Goal: Task Accomplishment & Management: Manage account settings

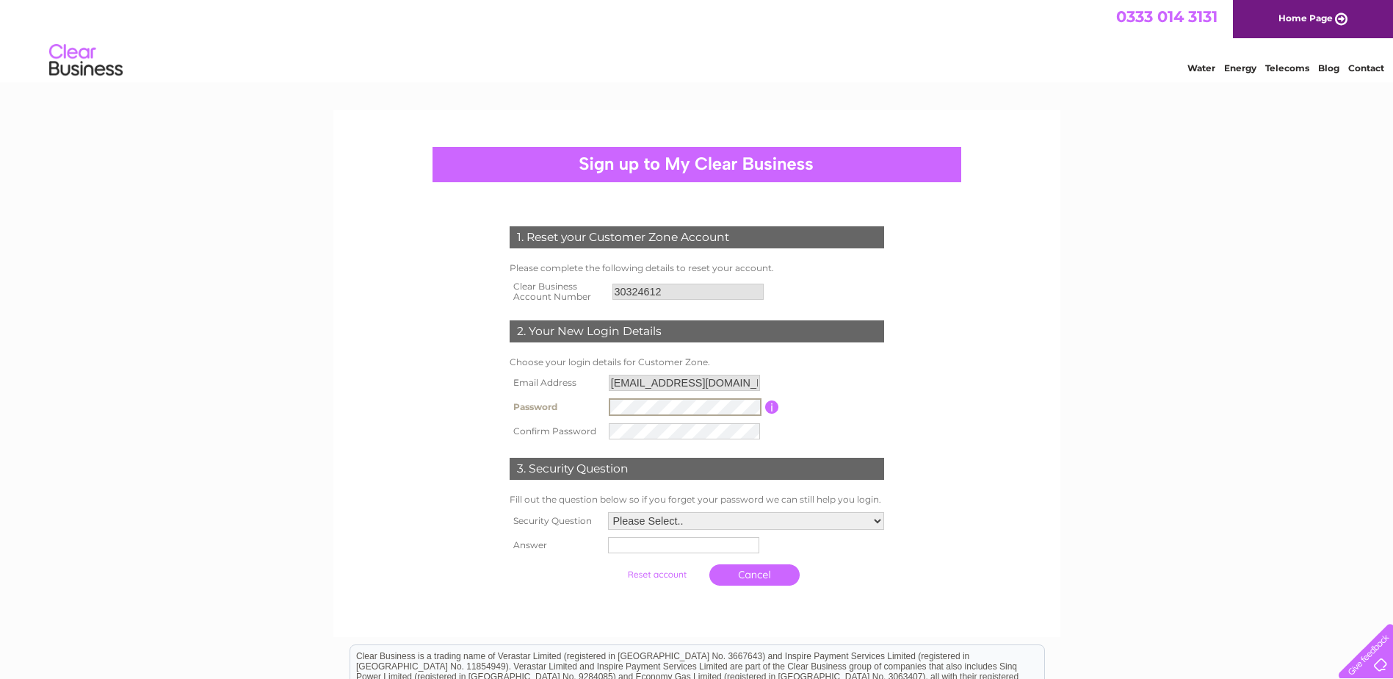
click at [754, 381] on input "uk.overhead.invoices@kln.com" at bounding box center [684, 383] width 151 height 16
drag, startPoint x: 756, startPoint y: 383, endPoint x: 96, endPoint y: 366, distance: 660.4
click at [96, 366] on div "1. Reset your Customer Zone Account Please complete the following details to re…" at bounding box center [696, 499] width 1393 height 778
drag, startPoint x: 703, startPoint y: 290, endPoint x: 487, endPoint y: 290, distance: 215.9
click at [487, 290] on div "1. Reset your Customer Zone Account Please complete the following details to re…" at bounding box center [696, 402] width 443 height 380
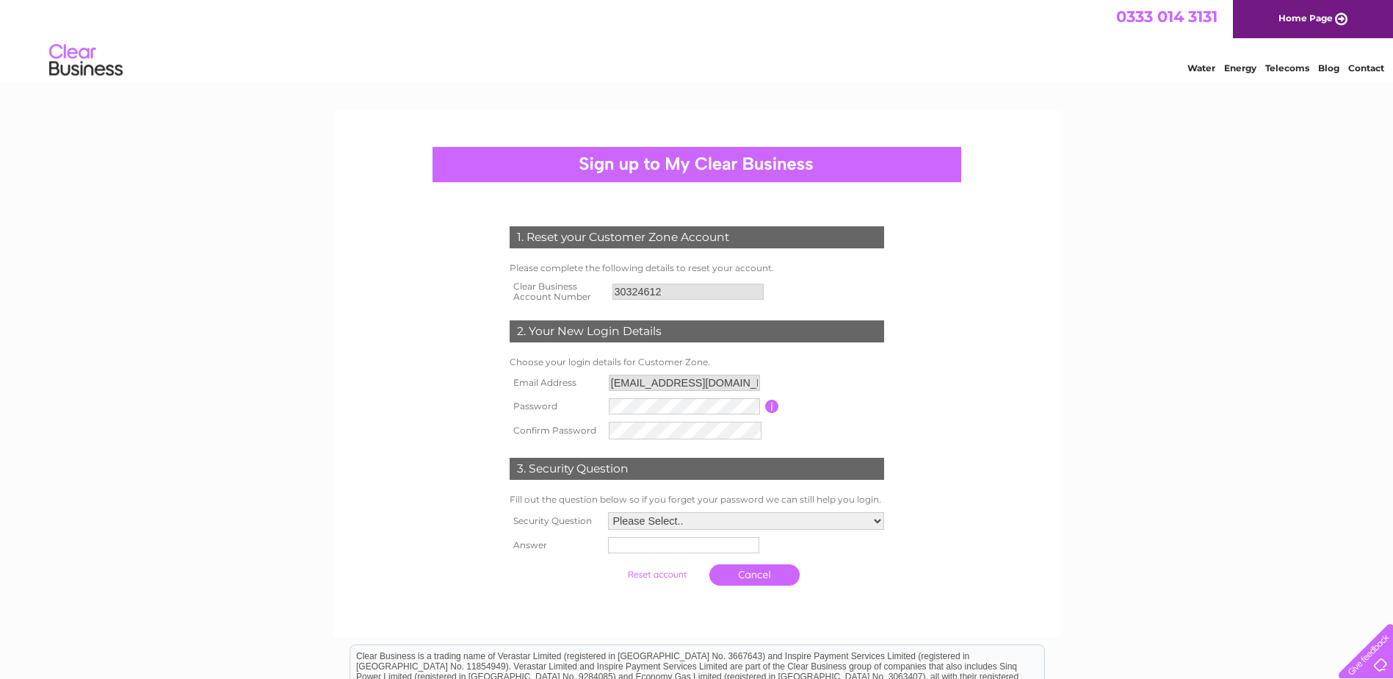
click at [553, 533] on th "Answer" at bounding box center [555, 545] width 98 height 24
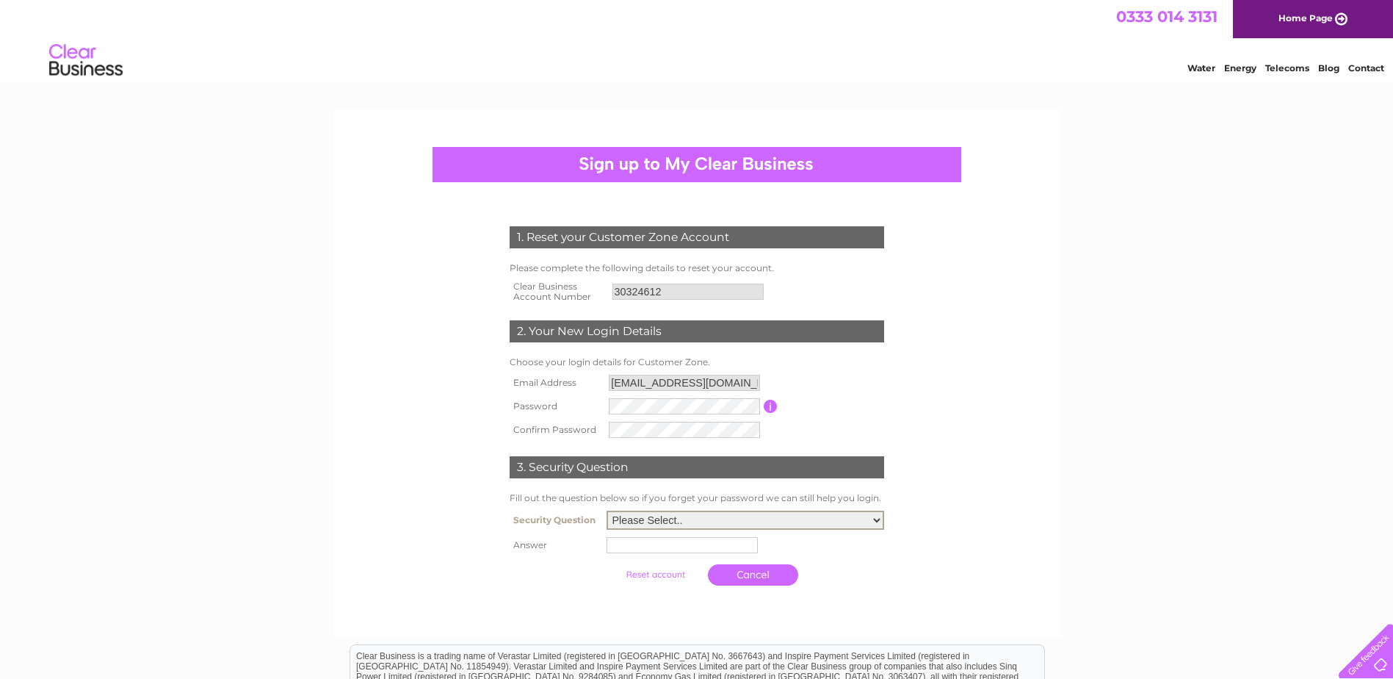
click at [671, 519] on select "Please Select.. In what town or city was your first job? In what town or city d…" at bounding box center [746, 519] width 278 height 19
select select "4"
click at [607, 511] on select "Please Select.. In what town or city was your first job? In what town or city d…" at bounding box center [746, 519] width 278 height 19
click at [707, 542] on input "text" at bounding box center [682, 545] width 151 height 16
type input "I lived in a bin"
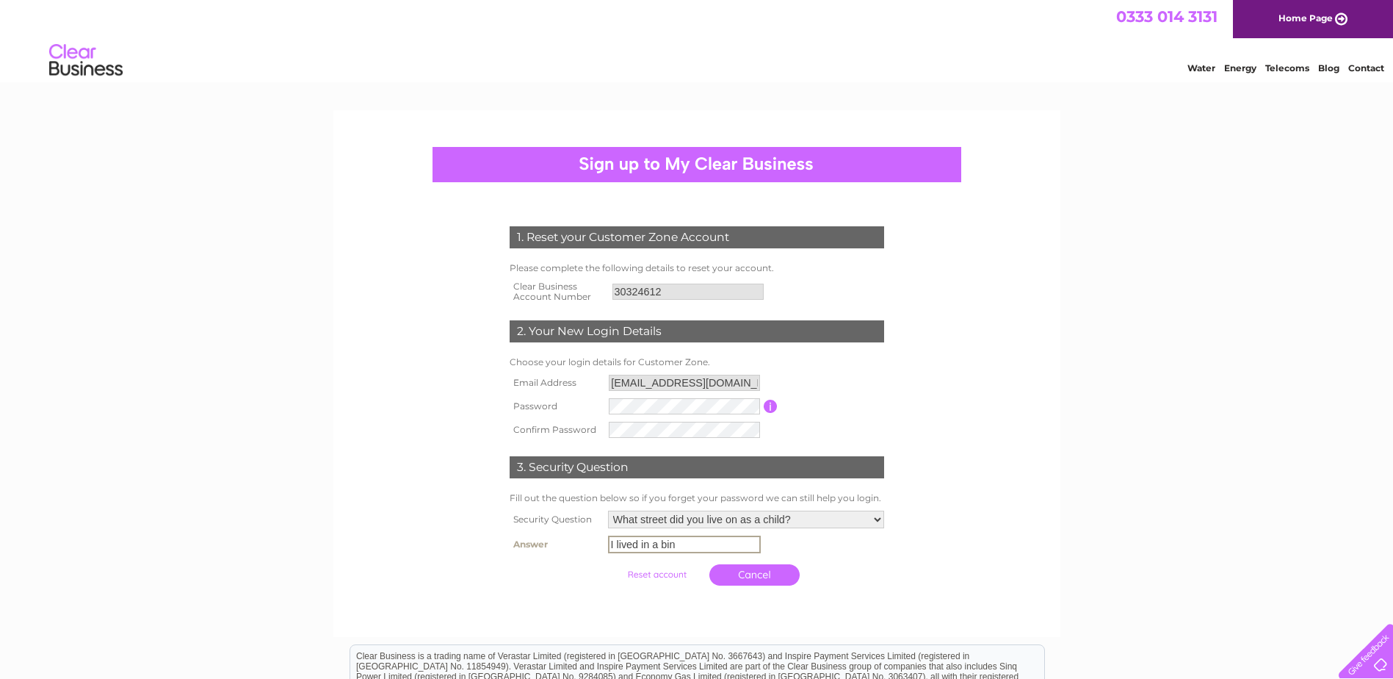
click at [950, 555] on form "1. Reset your Customer Zone Account Please complete the following details to re…" at bounding box center [696, 409] width 699 height 425
click at [698, 545] on input "I lived in a bin" at bounding box center [684, 544] width 153 height 18
click at [914, 567] on div "1. Reset your Customer Zone Account Please complete the following details to re…" at bounding box center [696, 402] width 443 height 380
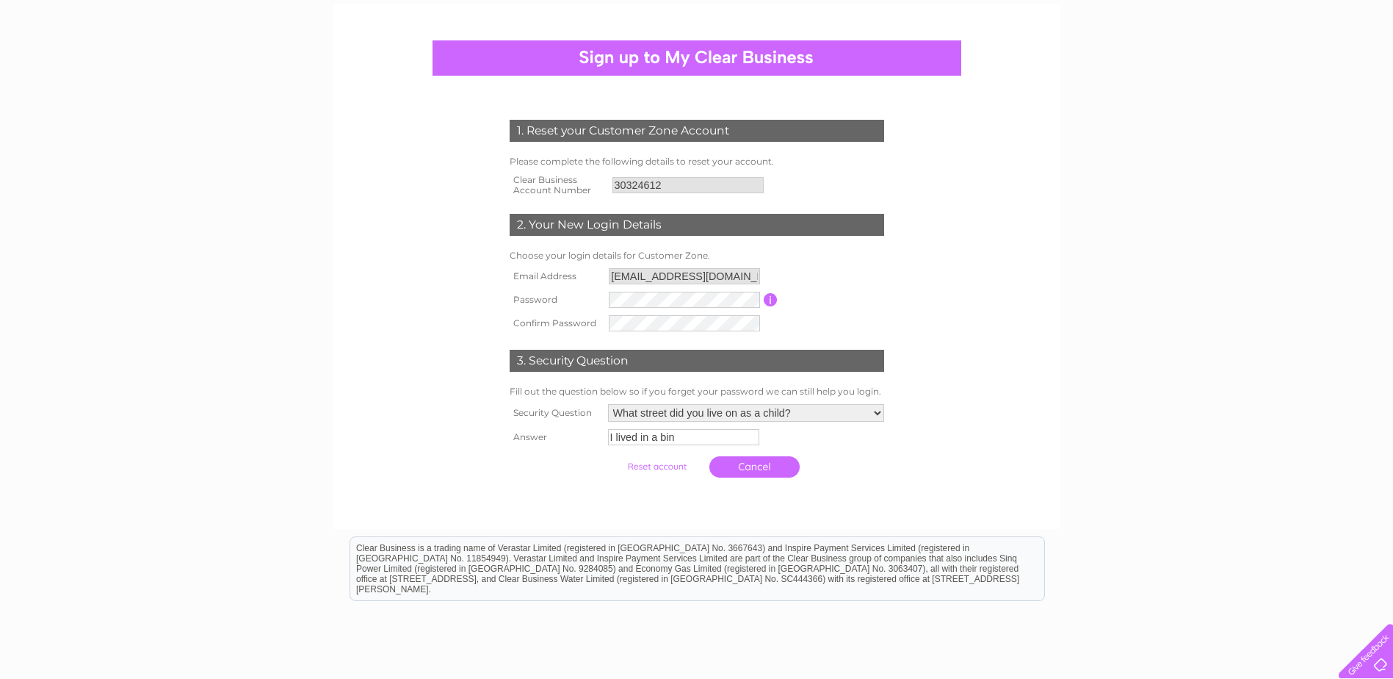
scroll to position [218, 0]
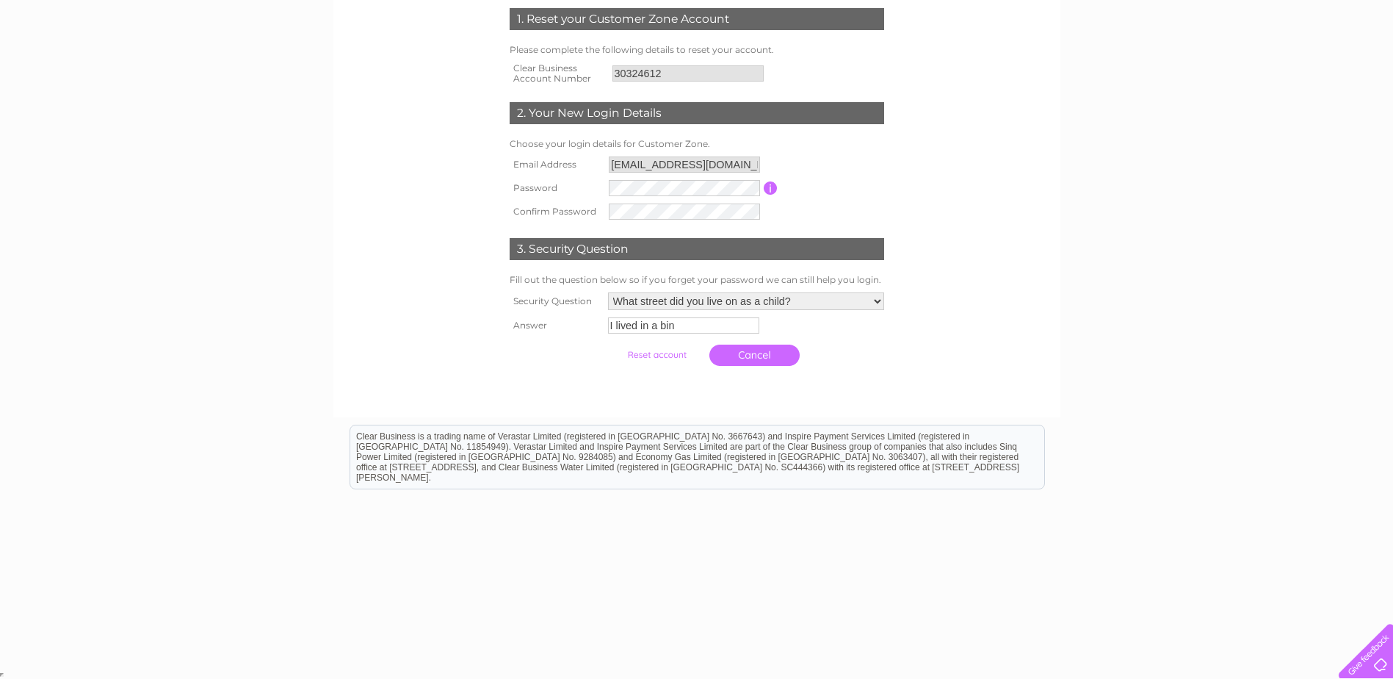
click at [673, 355] on input "submit" at bounding box center [657, 354] width 90 height 21
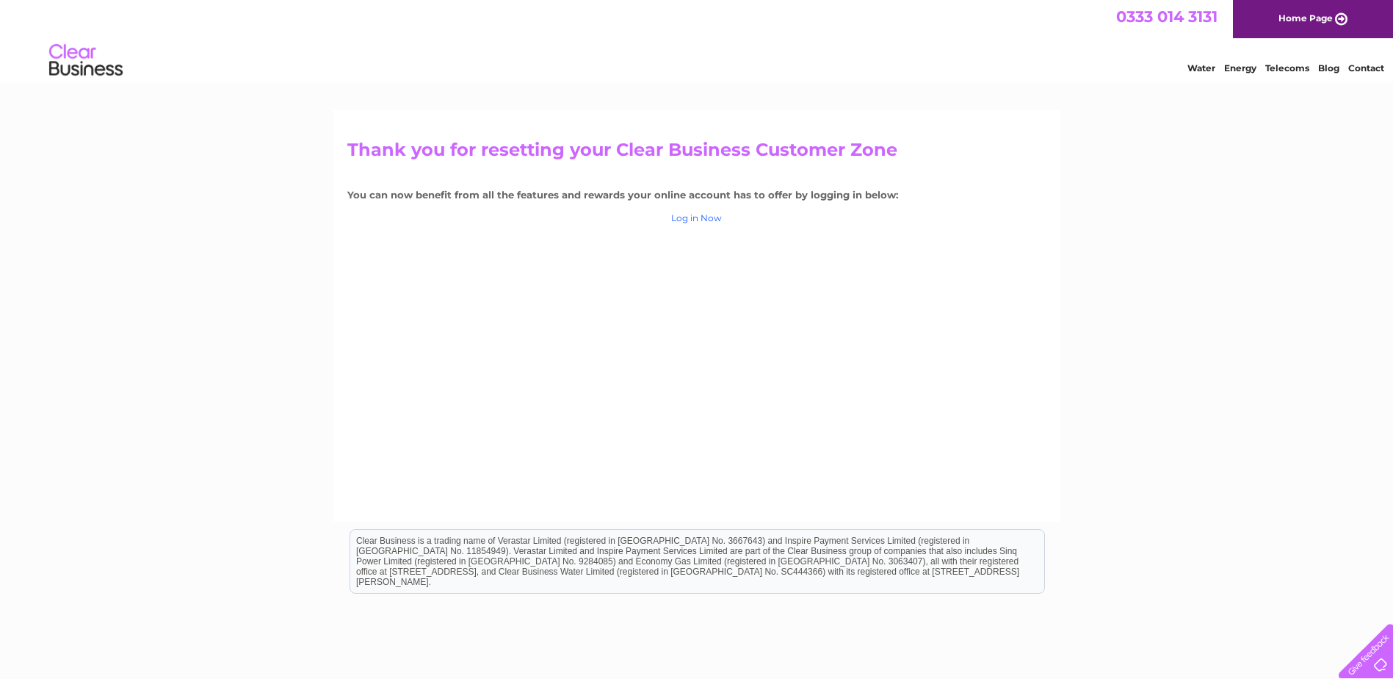
click at [704, 219] on link "Log in Now" at bounding box center [696, 217] width 51 height 11
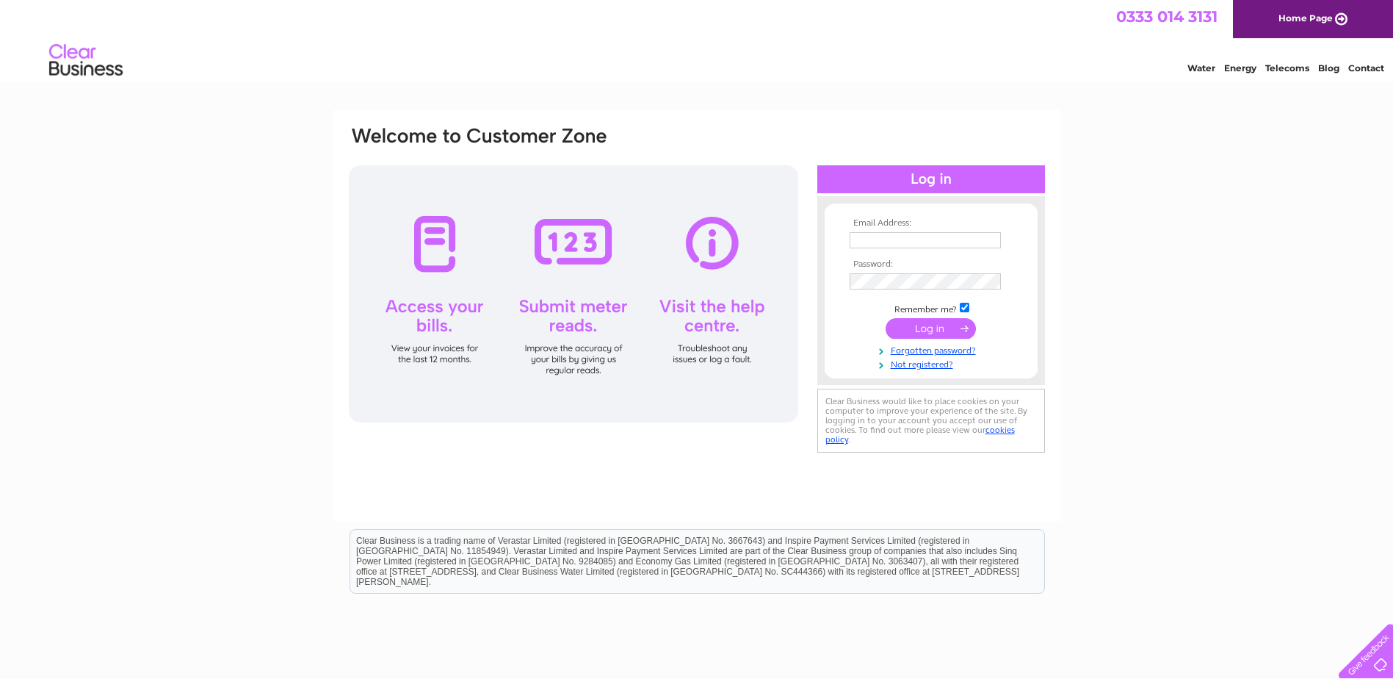
type input "uk.overhead.invoices@kln.com"
click at [712, 261] on div "Email Address: uk.overhead.invoices@kln.com Password:" at bounding box center [696, 291] width 699 height 333
click at [442, 217] on div "Email Address: uk.overhead.invoices@kln.com Password:" at bounding box center [696, 290] width 699 height 331
click at [778, 283] on div "Email Address: uk.overhead.invoices@kln.com Password:" at bounding box center [696, 291] width 699 height 333
click at [992, 253] on td at bounding box center [931, 255] width 170 height 7
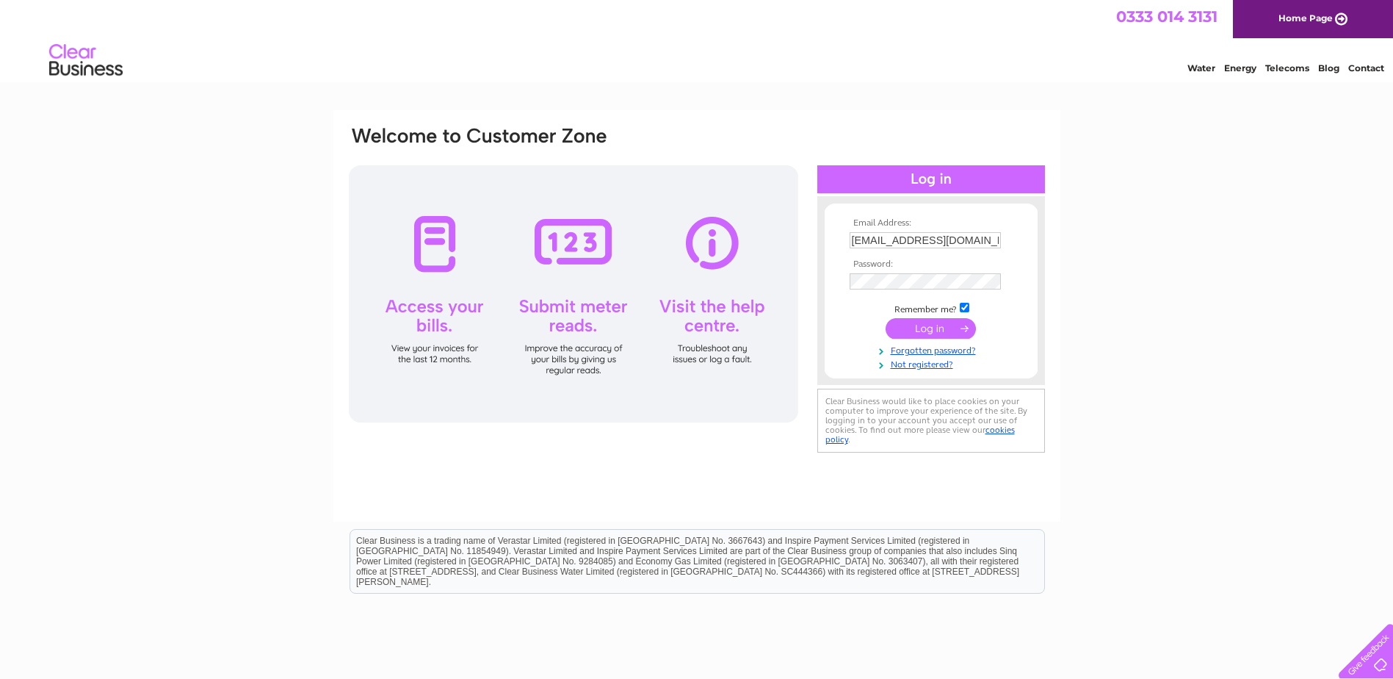
click at [929, 331] on input "submit" at bounding box center [931, 328] width 90 height 21
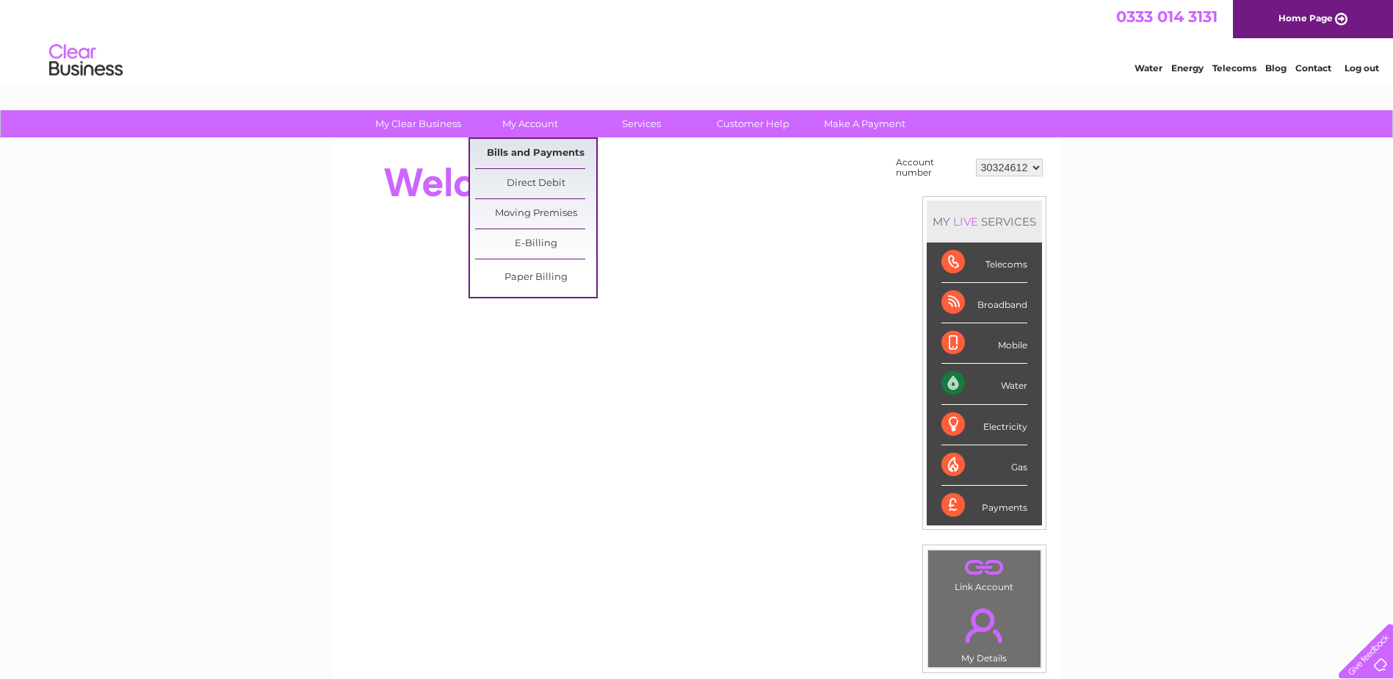
click at [540, 153] on link "Bills and Payments" at bounding box center [535, 153] width 121 height 29
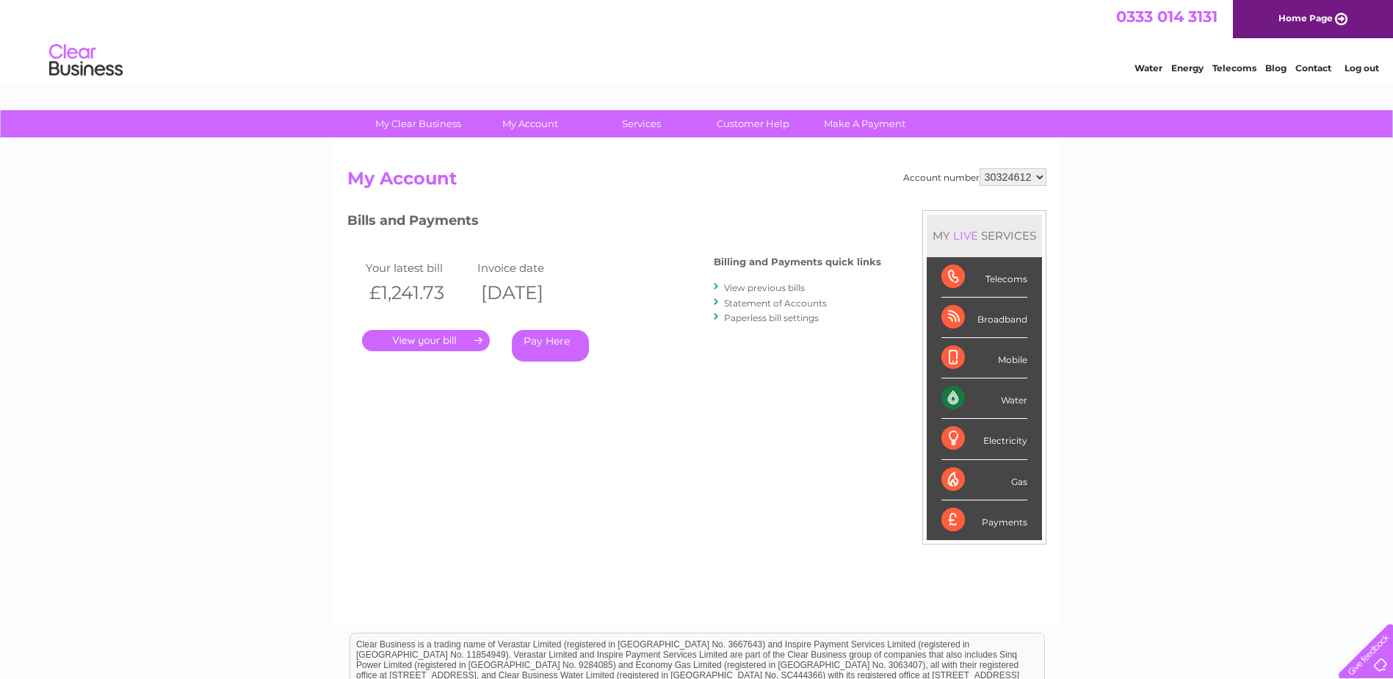
click at [462, 342] on link "." at bounding box center [426, 340] width 128 height 21
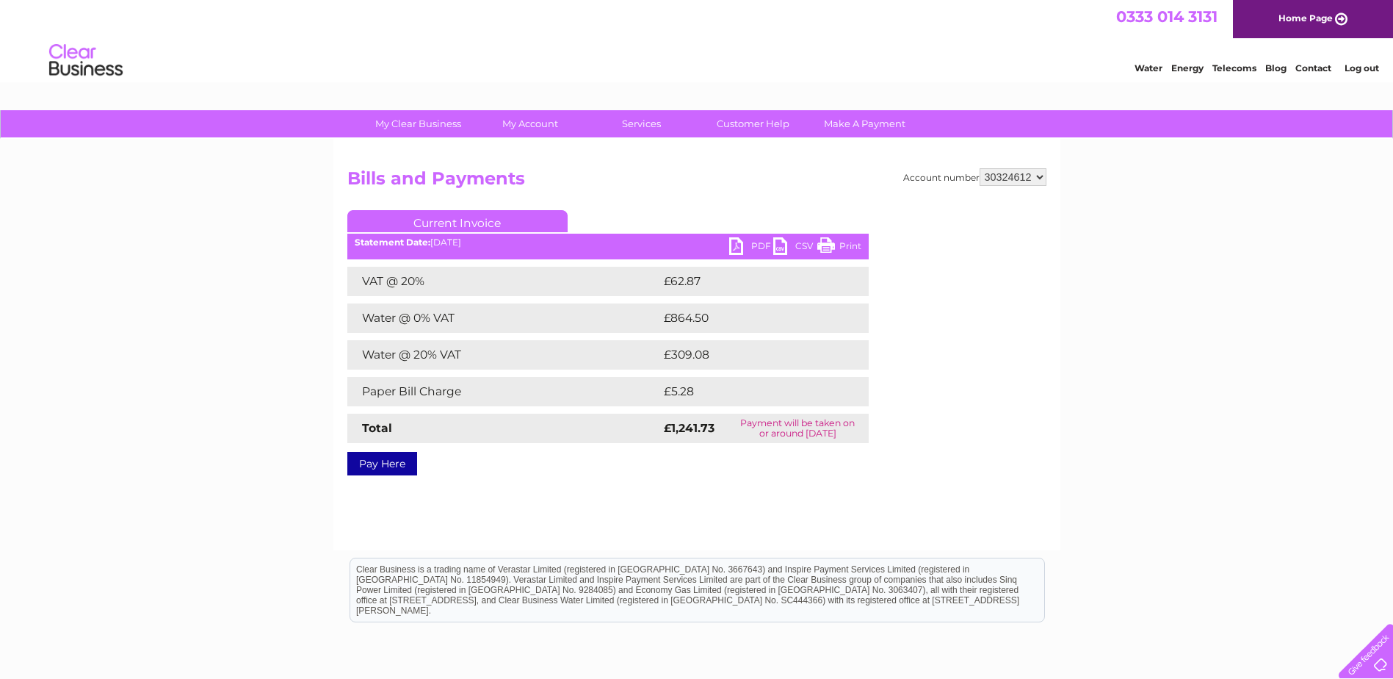
click at [735, 242] on link "PDF" at bounding box center [751, 247] width 44 height 21
